Goal: Contribute content: Contribute content

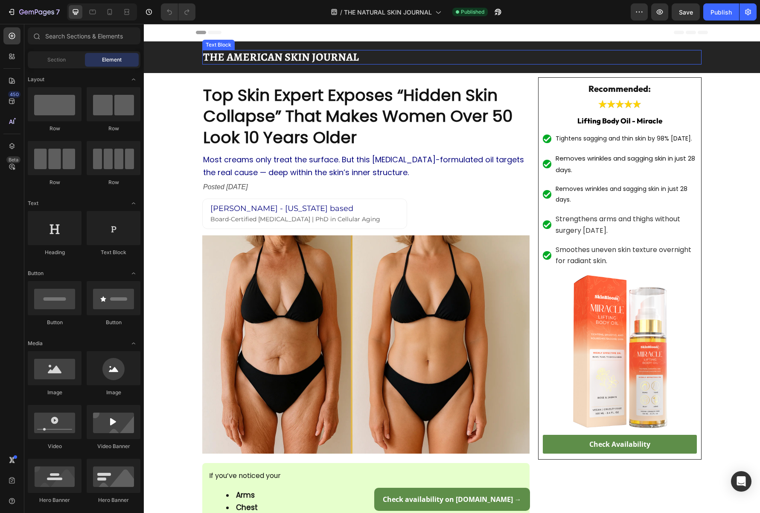
click at [353, 59] on strong "THE AMERICAN SKIN JOURNAL" at bounding box center [281, 57] width 156 height 15
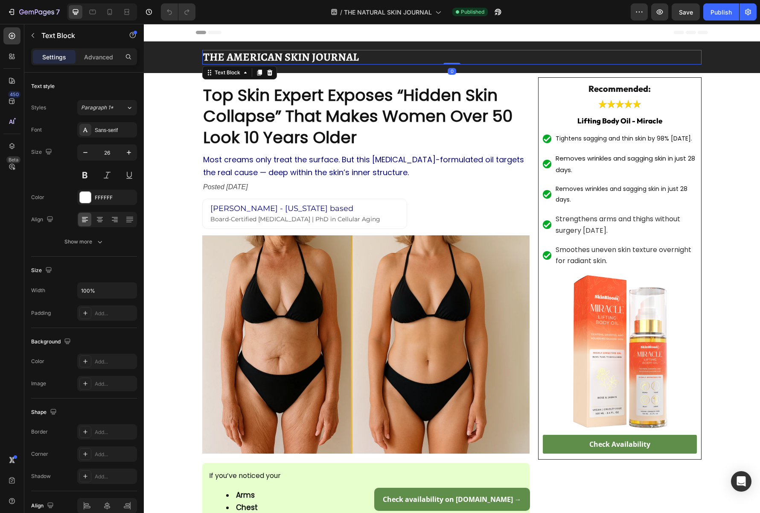
click at [371, 60] on p "THE AMERICAN SKIN JOURNAL" at bounding box center [452, 57] width 498 height 13
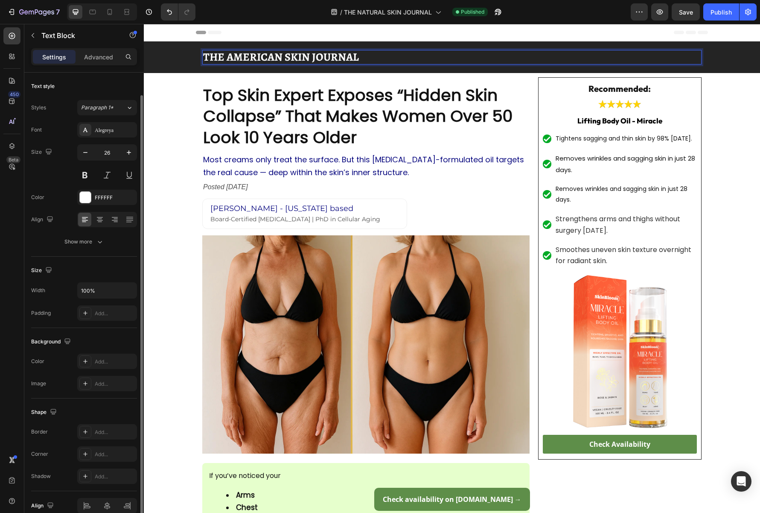
scroll to position [41, 0]
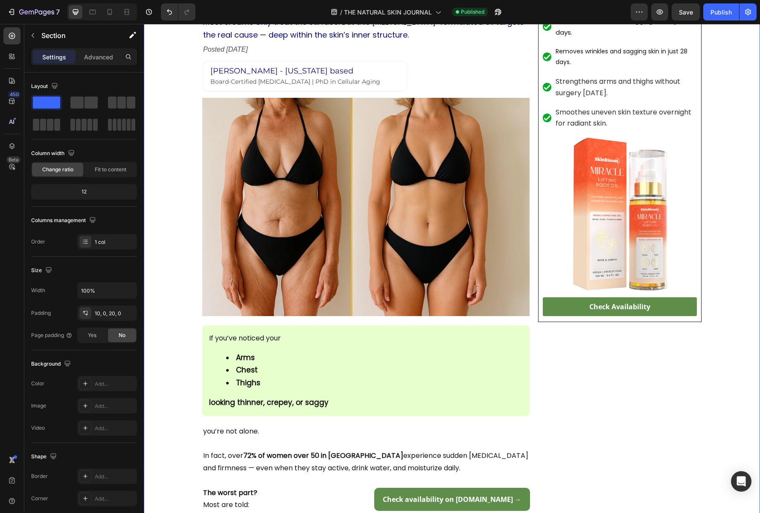
scroll to position [141, 0]
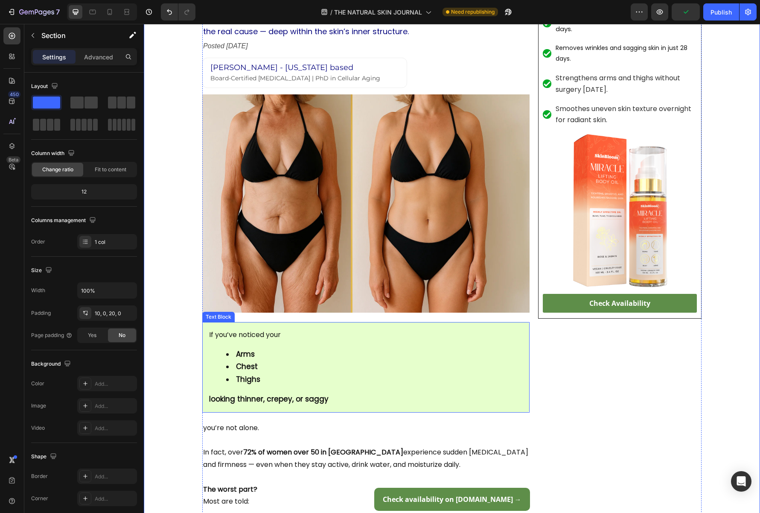
click at [288, 409] on div "If you’ve noticed your Arms Chest Thighs looking thinner, crepey, or saggy" at bounding box center [365, 367] width 327 height 91
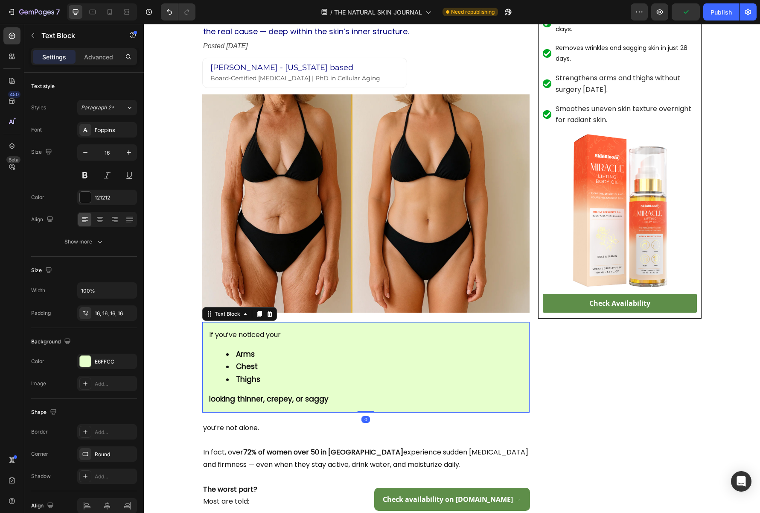
click at [284, 403] on strong "looking thinner, crepey, or saggy" at bounding box center [269, 399] width 120 height 10
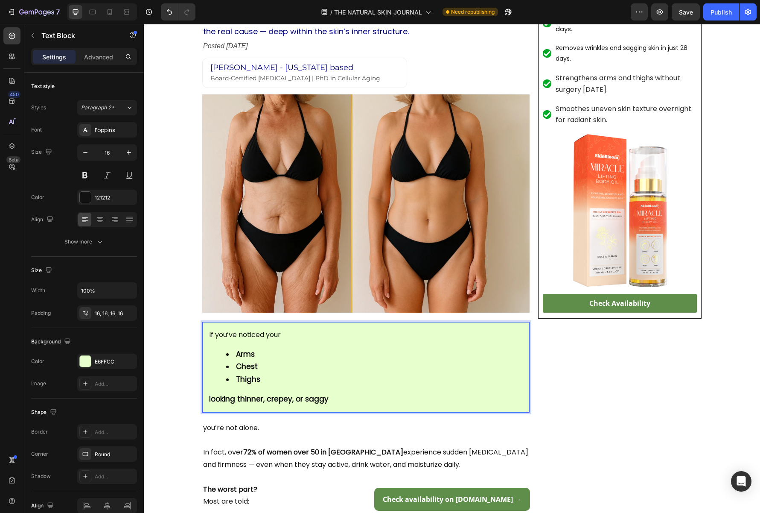
click at [325, 398] on strong "looking thinner, crepey, or saggy" at bounding box center [269, 399] width 120 height 10
click at [302, 399] on strong "looking thinner, crepey, or saggy" at bounding box center [269, 399] width 120 height 10
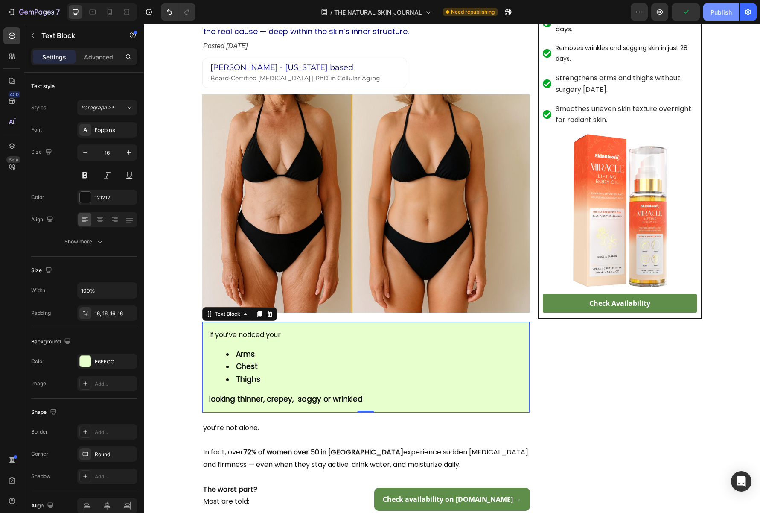
click at [717, 14] on div "Publish" at bounding box center [721, 12] width 21 height 9
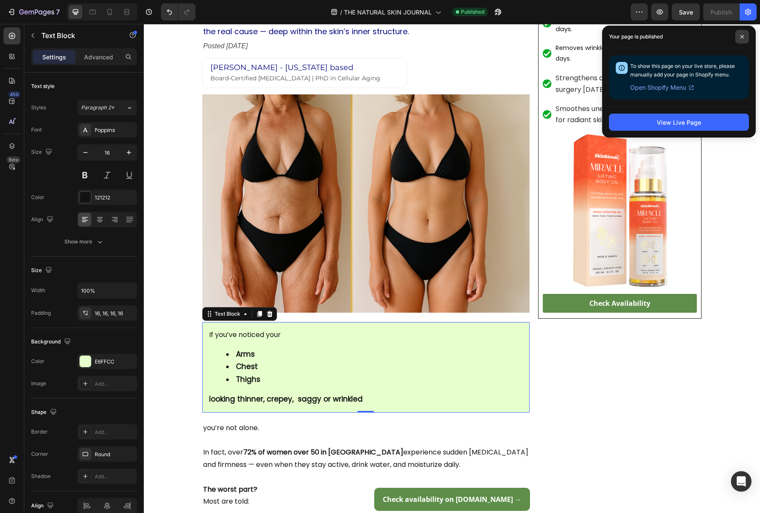
click at [742, 38] on icon at bounding box center [742, 37] width 4 height 4
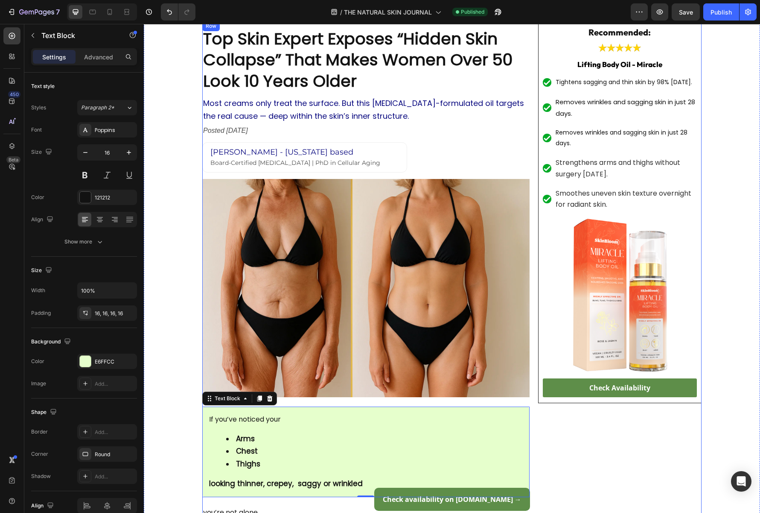
scroll to position [55, 0]
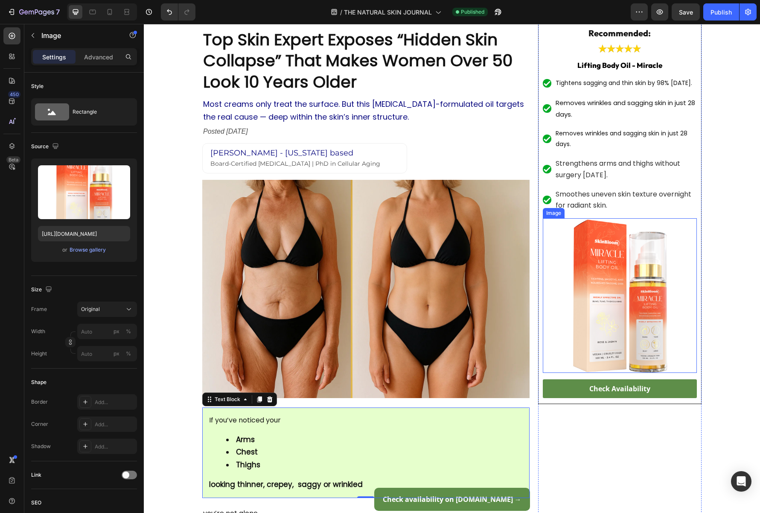
click at [578, 296] on img at bounding box center [620, 295] width 154 height 154
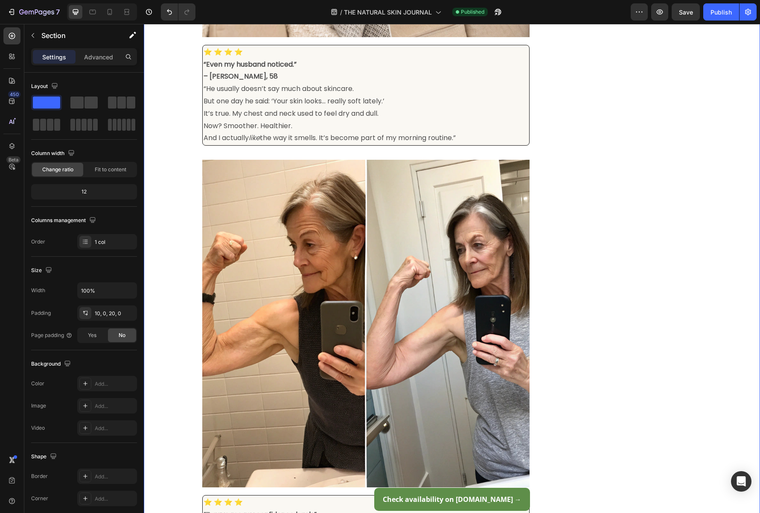
scroll to position [3924, 0]
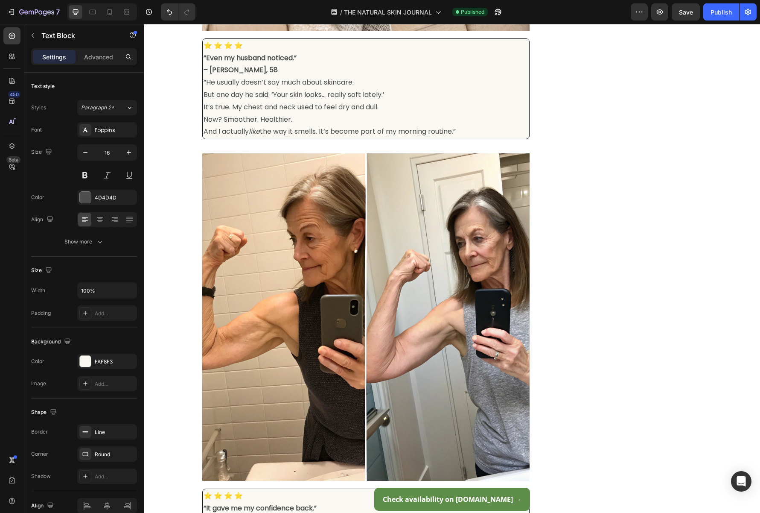
click at [173, 306] on div "Top Skin Expert Exposes “Hidden Skin Collapse” That Makes Women Over 50 Look 10…" at bounding box center [452, 243] width 616 height 8181
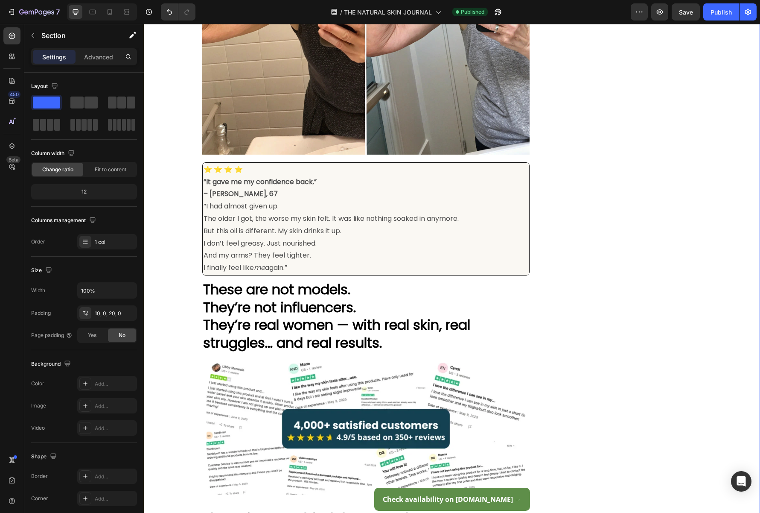
scroll to position [4258, 0]
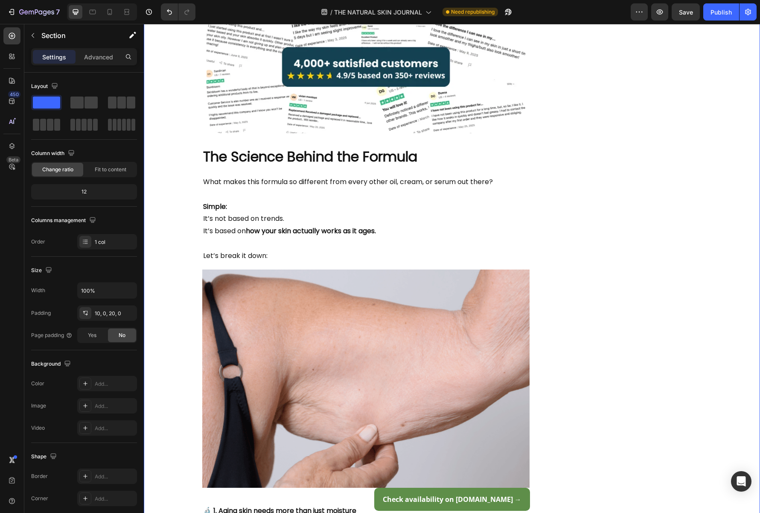
scroll to position [4664, 0]
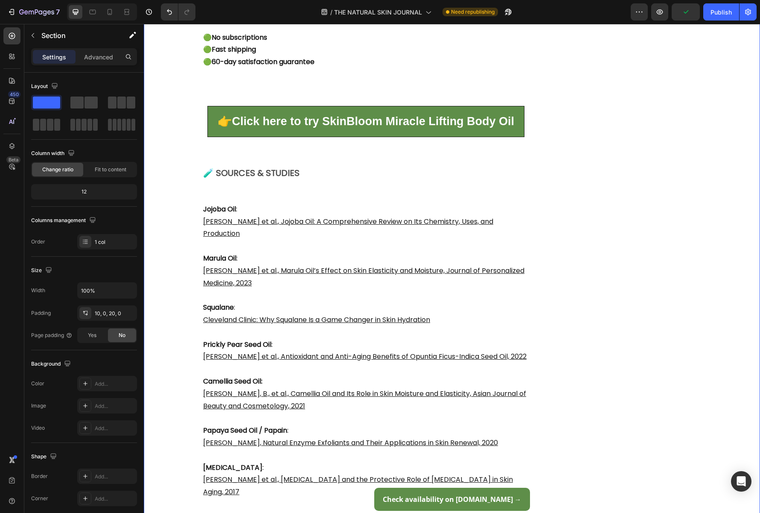
scroll to position [6912, 0]
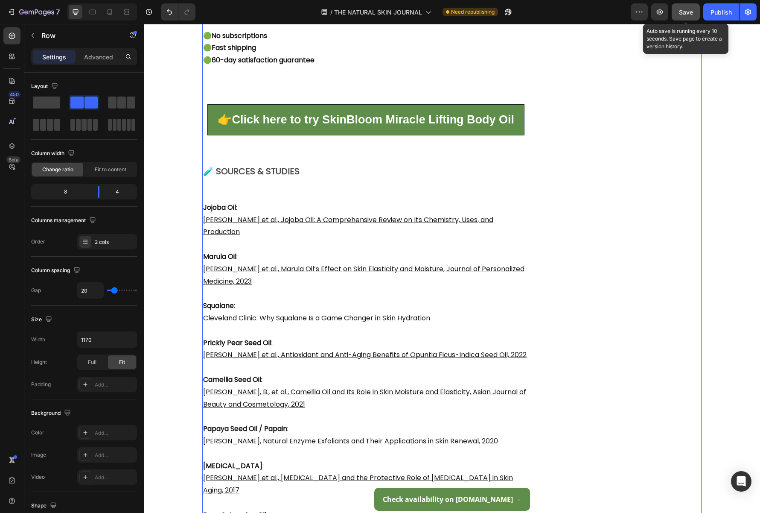
click at [683, 11] on span "Save" at bounding box center [686, 12] width 14 height 7
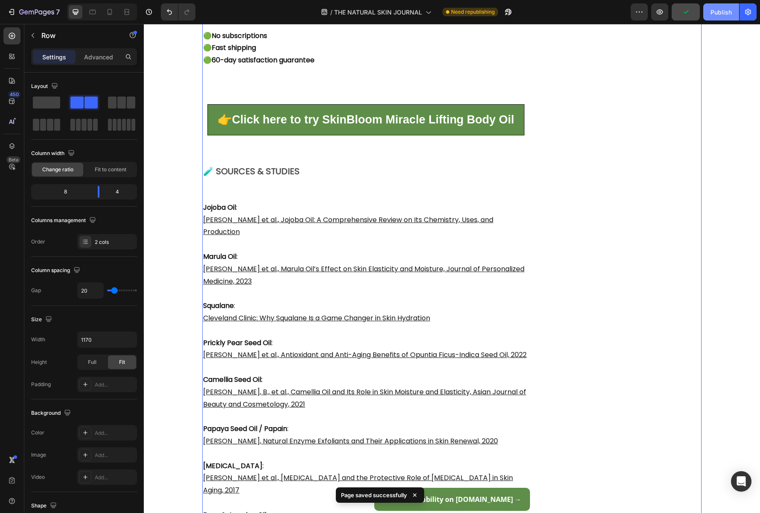
click at [725, 9] on div "Publish" at bounding box center [721, 12] width 21 height 9
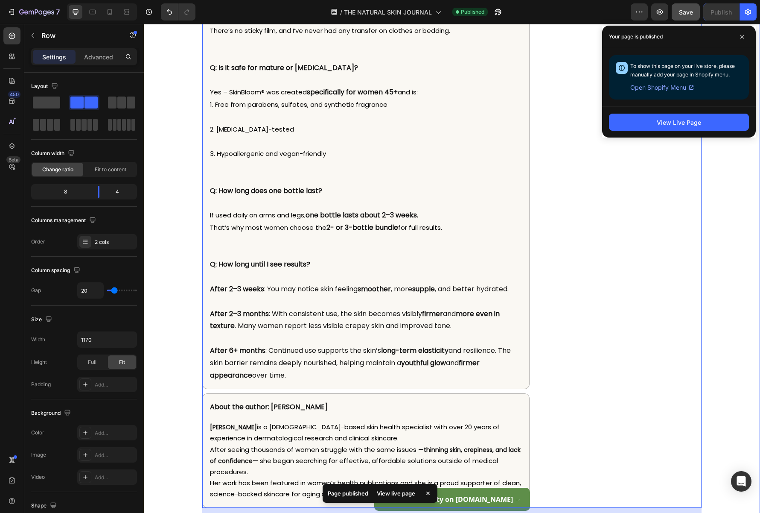
scroll to position [7744, 0]
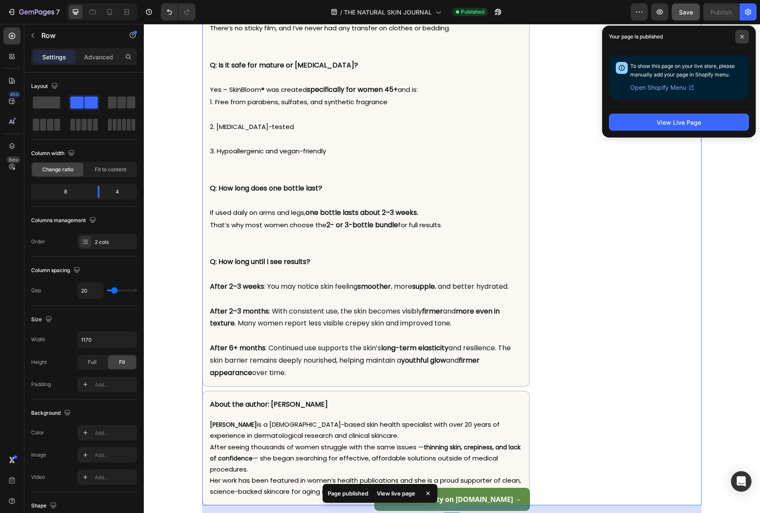
click at [742, 41] on span at bounding box center [743, 37] width 14 height 14
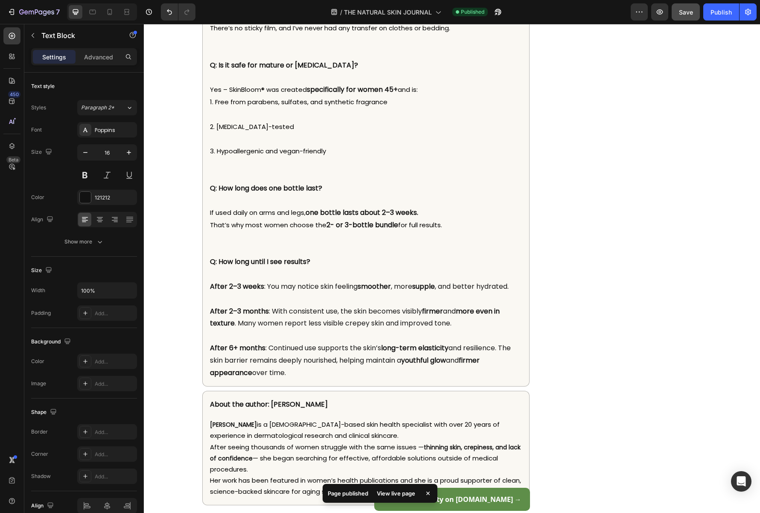
drag, startPoint x: 211, startPoint y: 373, endPoint x: 204, endPoint y: 373, distance: 7.7
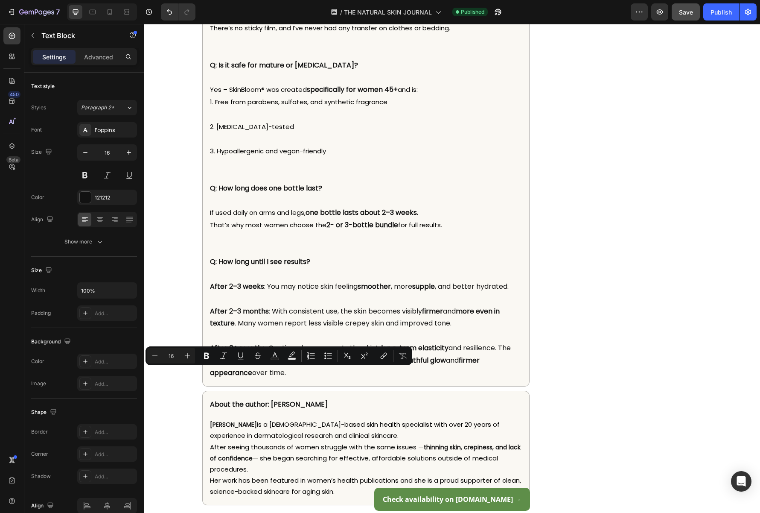
copy p "🟢"
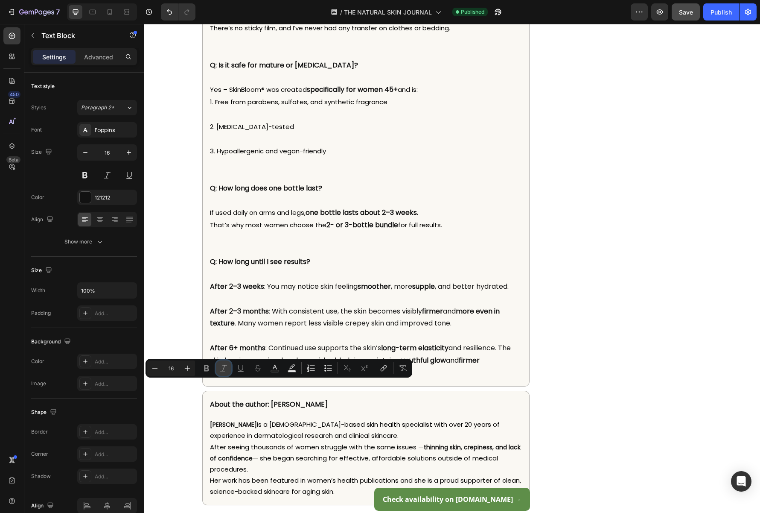
click at [222, 374] on button "Italic" at bounding box center [223, 367] width 15 height 15
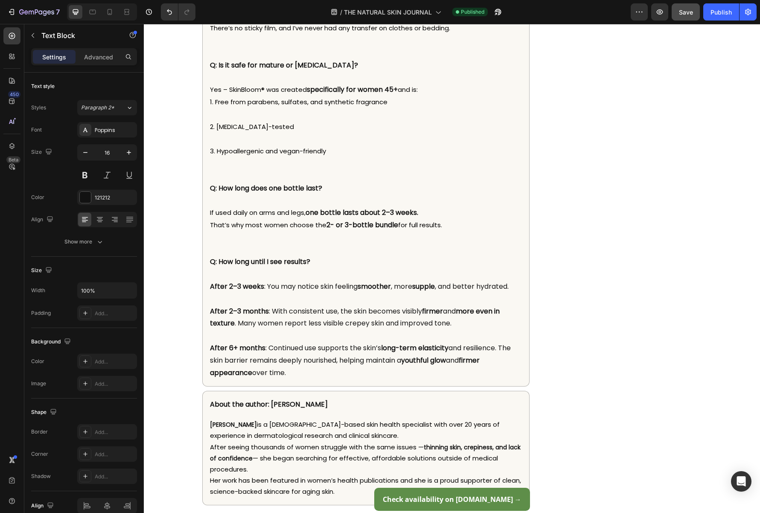
drag, startPoint x: 324, startPoint y: 374, endPoint x: 215, endPoint y: 373, distance: 108.9
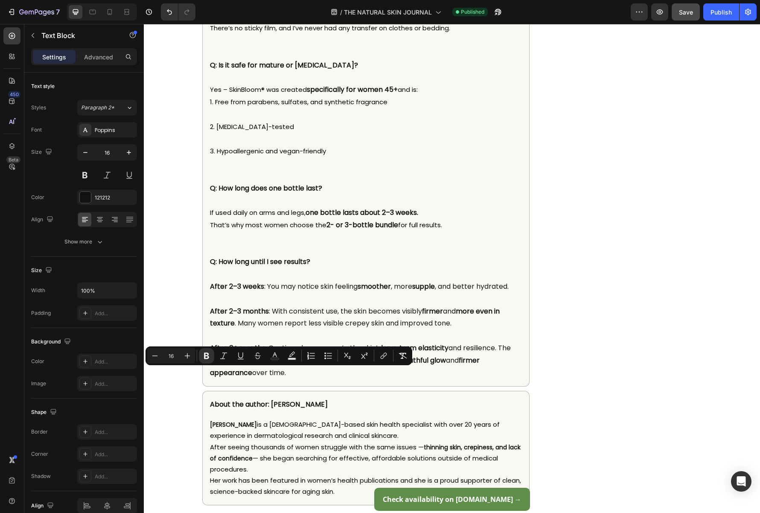
copy strong "60-day satisfaction guarantee"
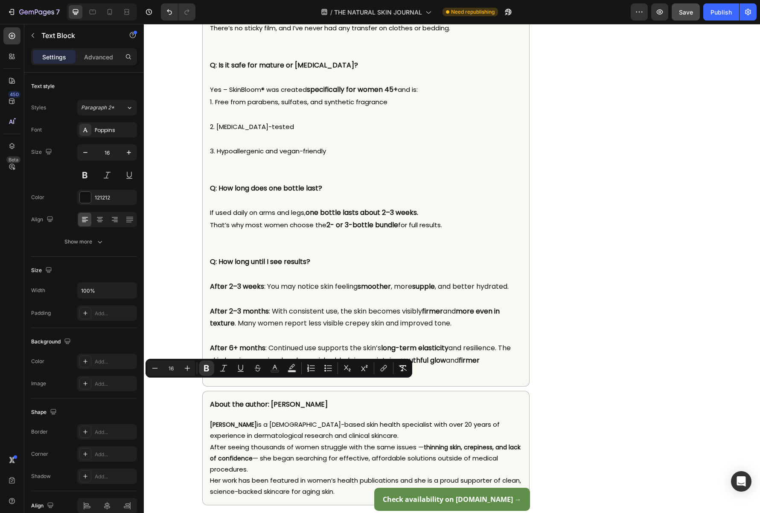
drag, startPoint x: 215, startPoint y: 386, endPoint x: 321, endPoint y: 388, distance: 105.5
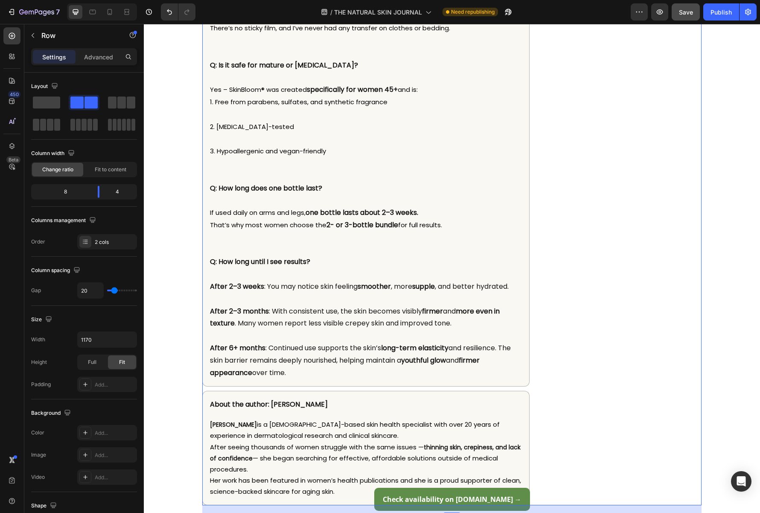
click at [679, 17] on button "Save" at bounding box center [686, 11] width 28 height 17
click at [719, 15] on div "Publish" at bounding box center [721, 12] width 21 height 9
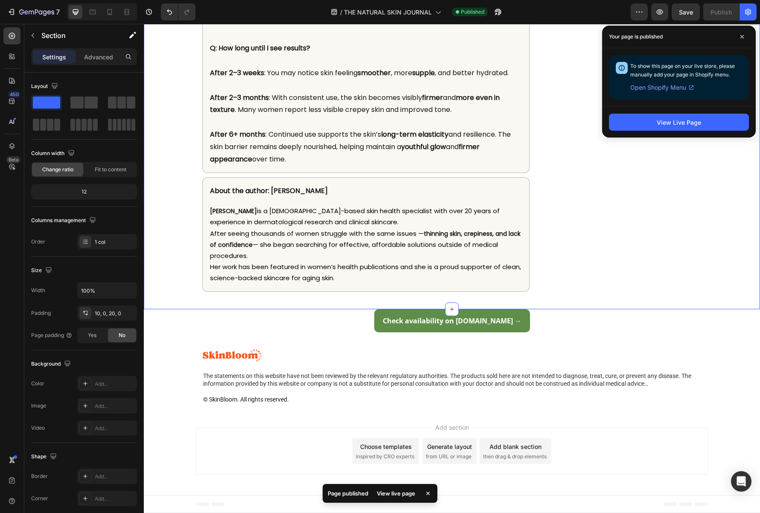
scroll to position [9079, 0]
click at [304, 448] on div "Add section Choose templates inspired by CRO experts Generate layout from URL o…" at bounding box center [452, 450] width 512 height 47
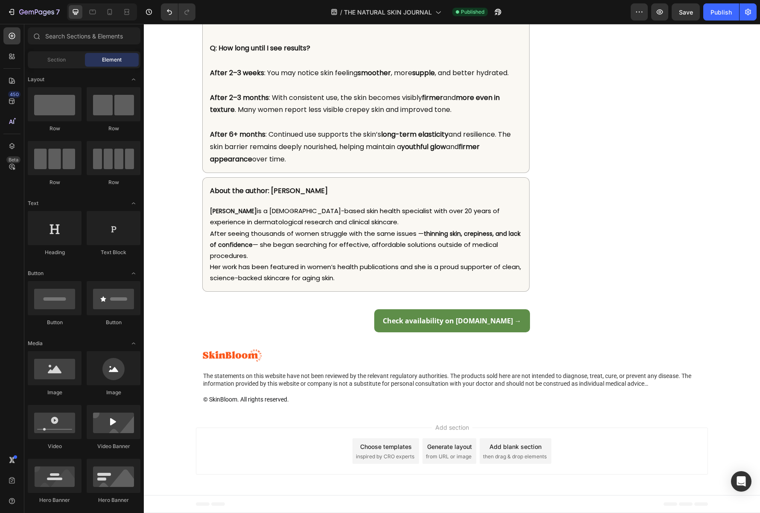
click at [446, 428] on span "Add section" at bounding box center [452, 427] width 41 height 9
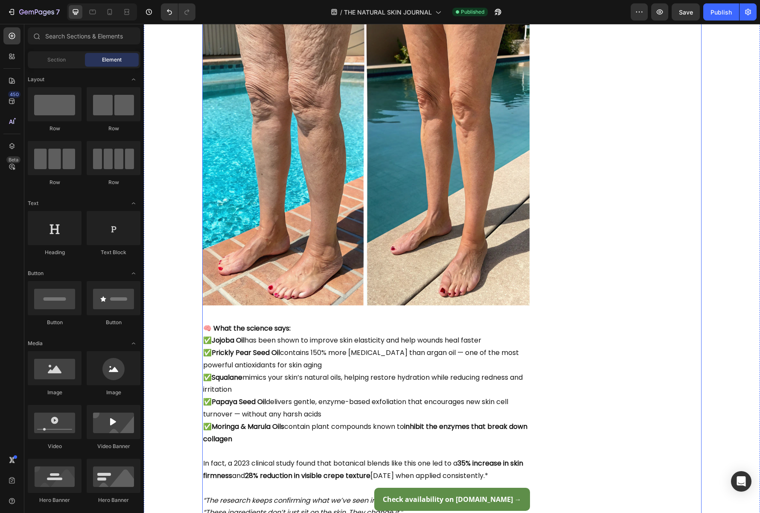
scroll to position [5474, 0]
